Goal: Task Accomplishment & Management: Manage account settings

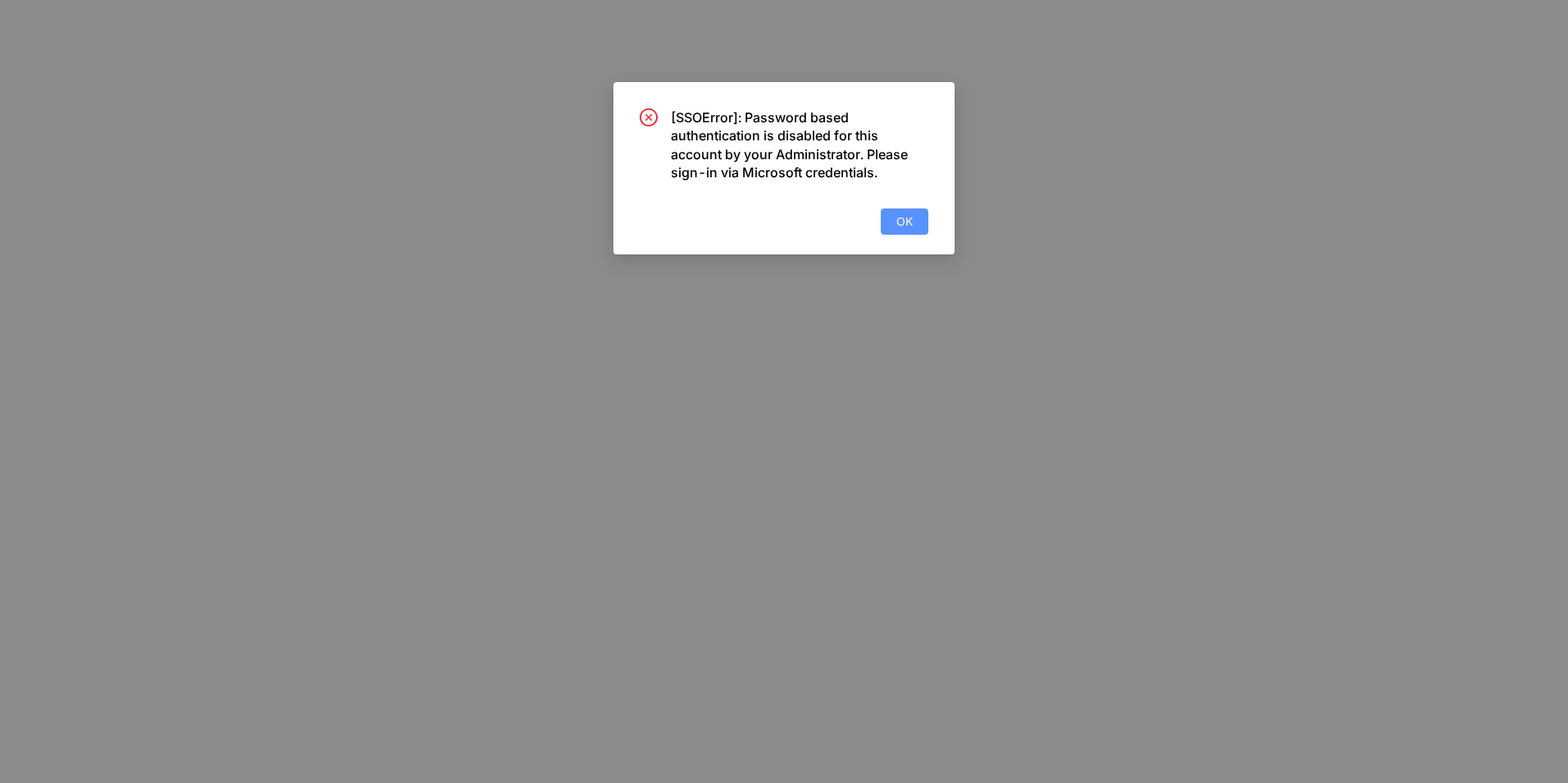
click at [908, 217] on span "OK" at bounding box center [904, 221] width 16 height 18
click at [907, 220] on span "OK" at bounding box center [904, 221] width 16 height 18
